Goal: Transaction & Acquisition: Purchase product/service

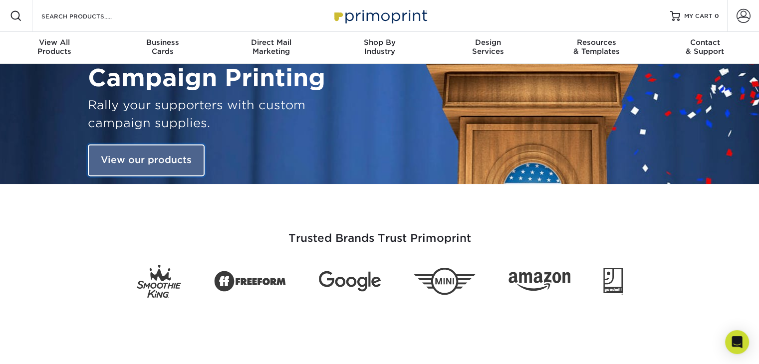
click at [145, 163] on link "View our products" at bounding box center [146, 161] width 117 height 32
click at [167, 160] on link "View our products" at bounding box center [146, 161] width 117 height 32
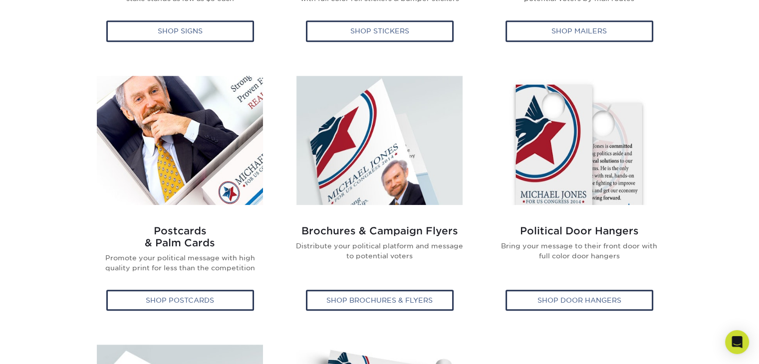
scroll to position [641, 0]
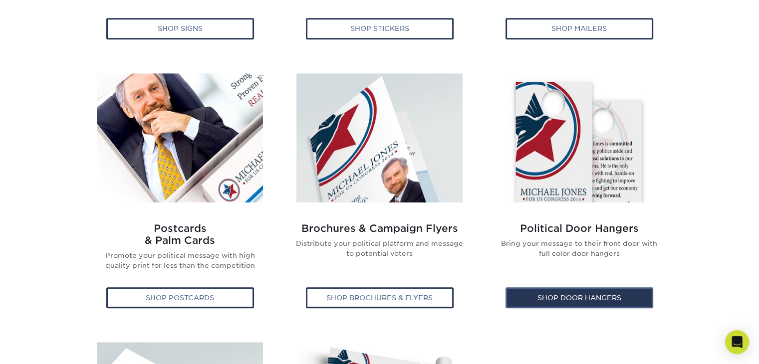
click at [602, 296] on div "Shop Door Hangers" at bounding box center [579, 297] width 148 height 21
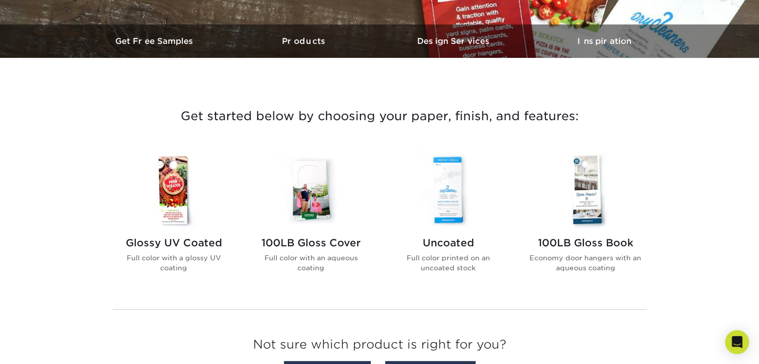
scroll to position [287, 0]
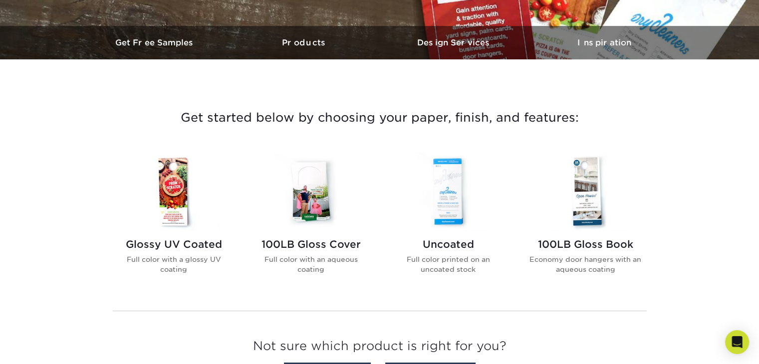
click at [446, 213] on img at bounding box center [448, 191] width 113 height 78
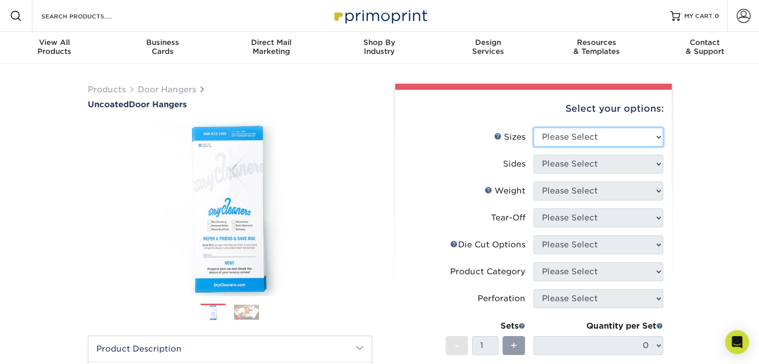
click at [657, 137] on select "Please Select 3.5" x 8.5" 3.5" x 11" 4" x 7" 4.25" x 11" 4.25" x 11"" at bounding box center [598, 137] width 130 height 19
select select "3.50x11.00"
click at [533, 128] on select "Please Select 3.5" x 8.5" 3.5" x 11" 4" x 7" 4.25" x 11" 4.25" x 11"" at bounding box center [598, 137] width 130 height 19
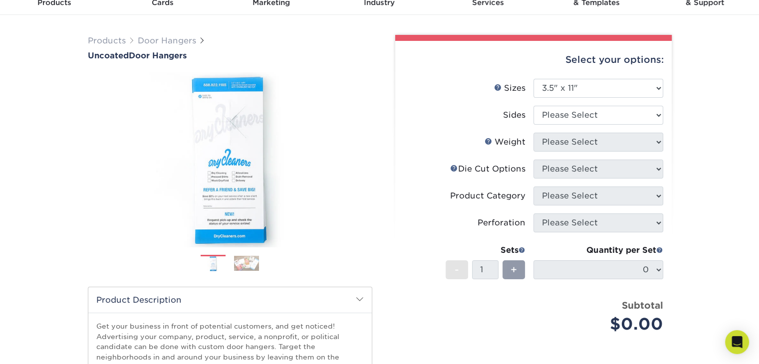
scroll to position [48, 0]
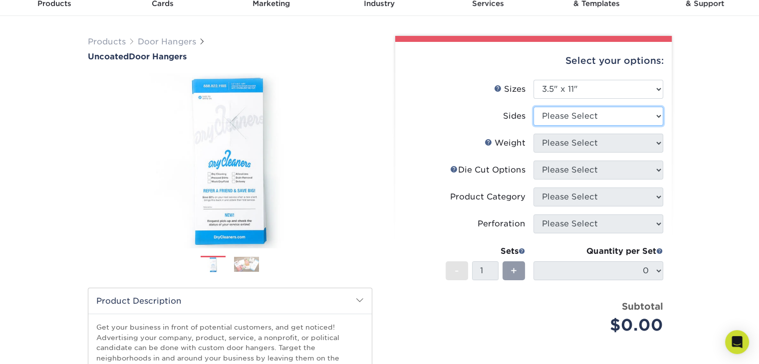
click at [656, 114] on select "Please Select Print Both Sides Print Front Only" at bounding box center [598, 116] width 130 height 19
select select "13abbda7-1d64-4f25-8bb2-c179b224825d"
click at [533, 107] on select "Please Select Print Both Sides Print Front Only" at bounding box center [598, 116] width 130 height 19
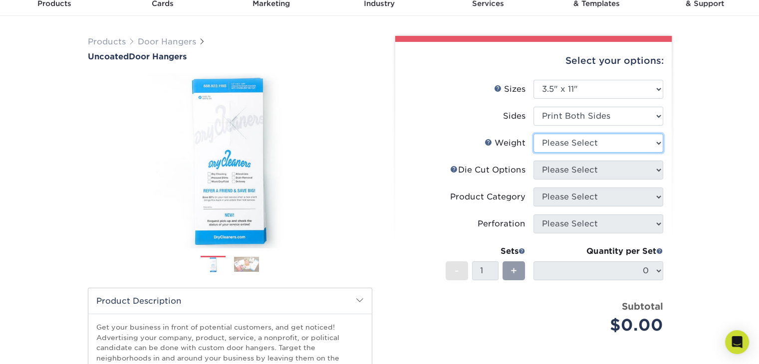
click at [658, 140] on select "Please Select 16PT 14PT" at bounding box center [598, 143] width 130 height 19
click at [533, 134] on select "Please Select 16PT 14PT" at bounding box center [598, 143] width 130 height 19
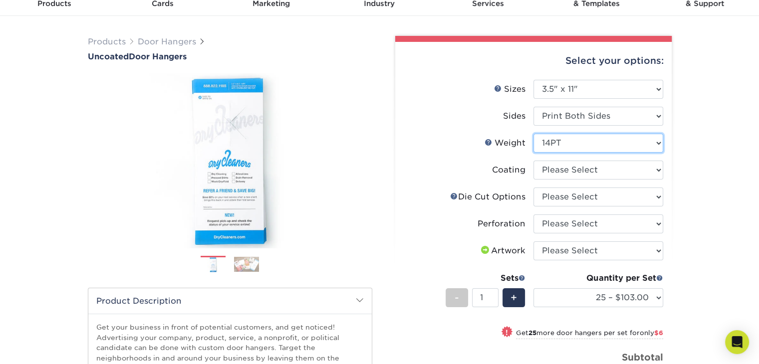
click at [658, 141] on select "Please Select 16PT 14PT" at bounding box center [598, 143] width 130 height 19
select select "16PT"
click at [533, 134] on select "Please Select 16PT 14PT" at bounding box center [598, 143] width 130 height 19
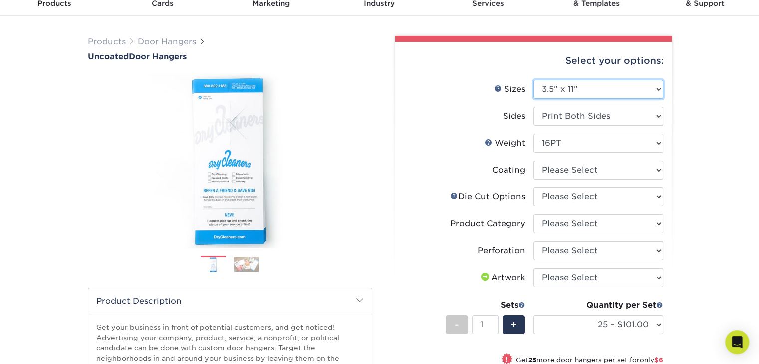
click at [658, 84] on select "Please Select 3.5" x 8.5" 3.5" x 11" 4" x 7" 4.25" x 11" 4.25" x 11"" at bounding box center [598, 89] width 130 height 19
select select "3.50x8.50"
click at [533, 80] on select "Please Select 3.5" x 8.5" 3.5" x 11" 4" x 7" 4.25" x 11" 4.25" x 11"" at bounding box center [598, 89] width 130 height 19
select select
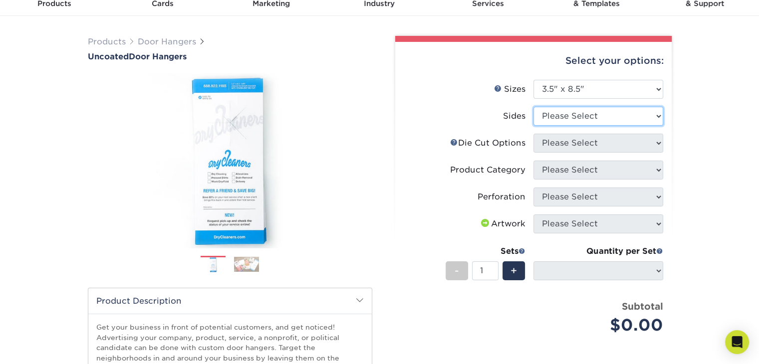
click at [658, 116] on select "Please Select Print Both Sides Print Front Only" at bounding box center [598, 116] width 130 height 19
select select "13abbda7-1d64-4f25-8bb2-c179b224825d"
click at [533, 107] on select "Please Select Print Both Sides Print Front Only" at bounding box center [598, 116] width 130 height 19
select select
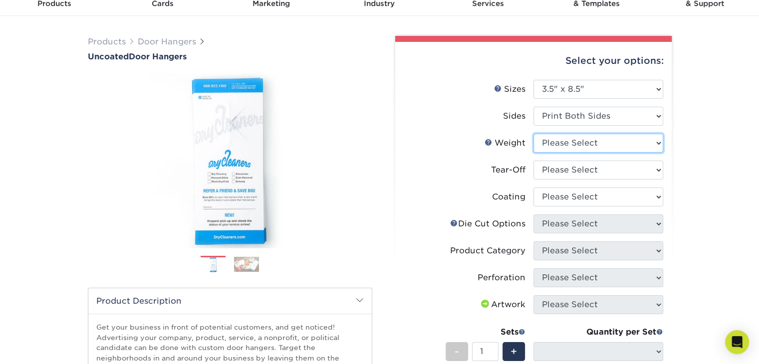
click at [657, 140] on select "Please Select 14PT 16PT 14PT Uncoated" at bounding box center [598, 143] width 130 height 19
select select "14PT Uncoated"
click at [533, 134] on select "Please Select 14PT 16PT 14PT Uncoated" at bounding box center [598, 143] width 130 height 19
select select "-1"
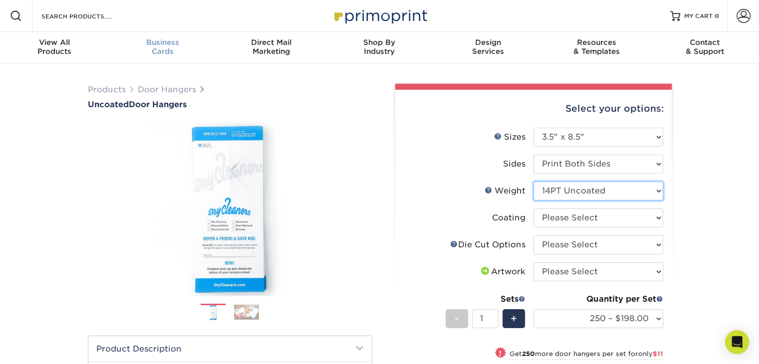
scroll to position [0, 0]
click at [102, 19] on input "Search Products" at bounding box center [88, 16] width 97 height 12
